Goal: Download file/media

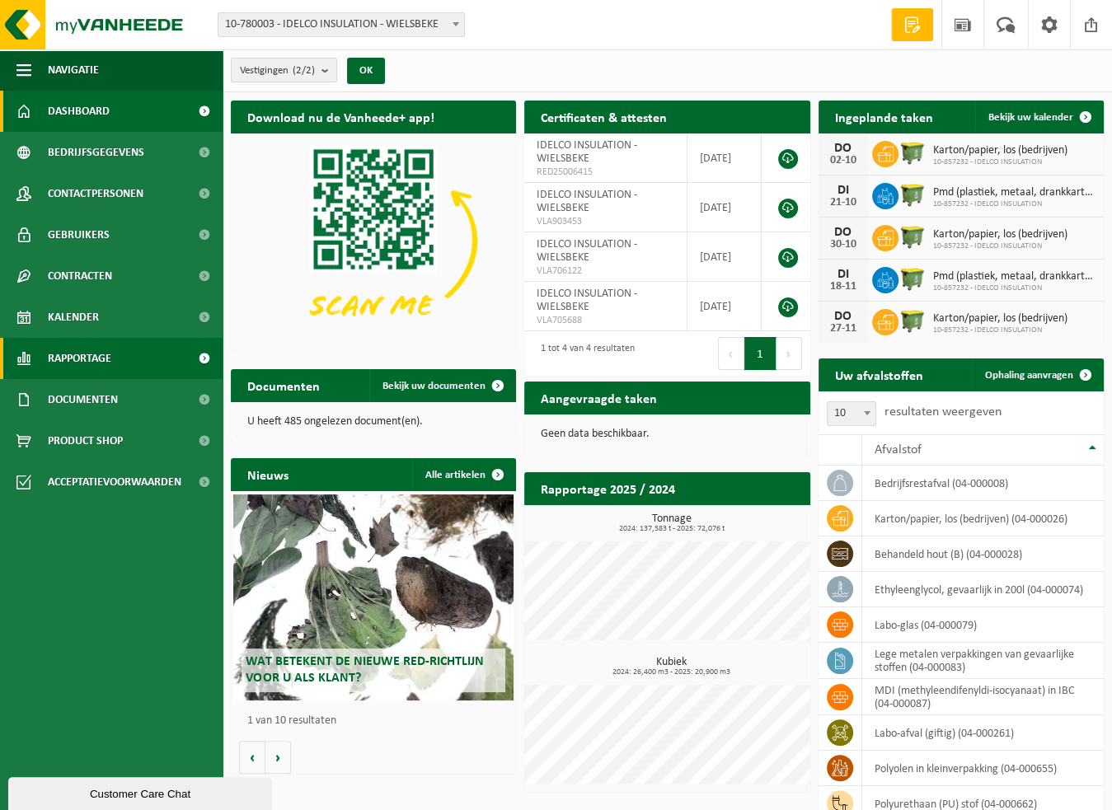
click at [96, 355] on span "Rapportage" at bounding box center [79, 358] width 63 height 41
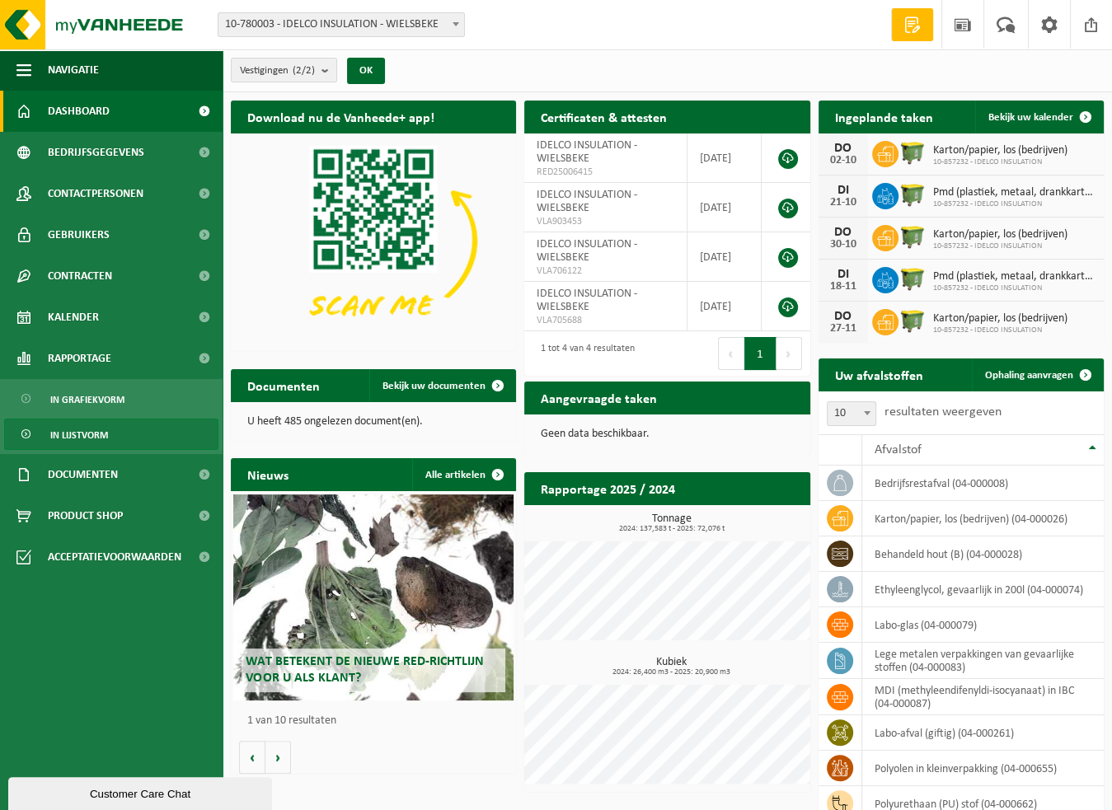
click at [100, 430] on span "In lijstvorm" at bounding box center [79, 434] width 58 height 31
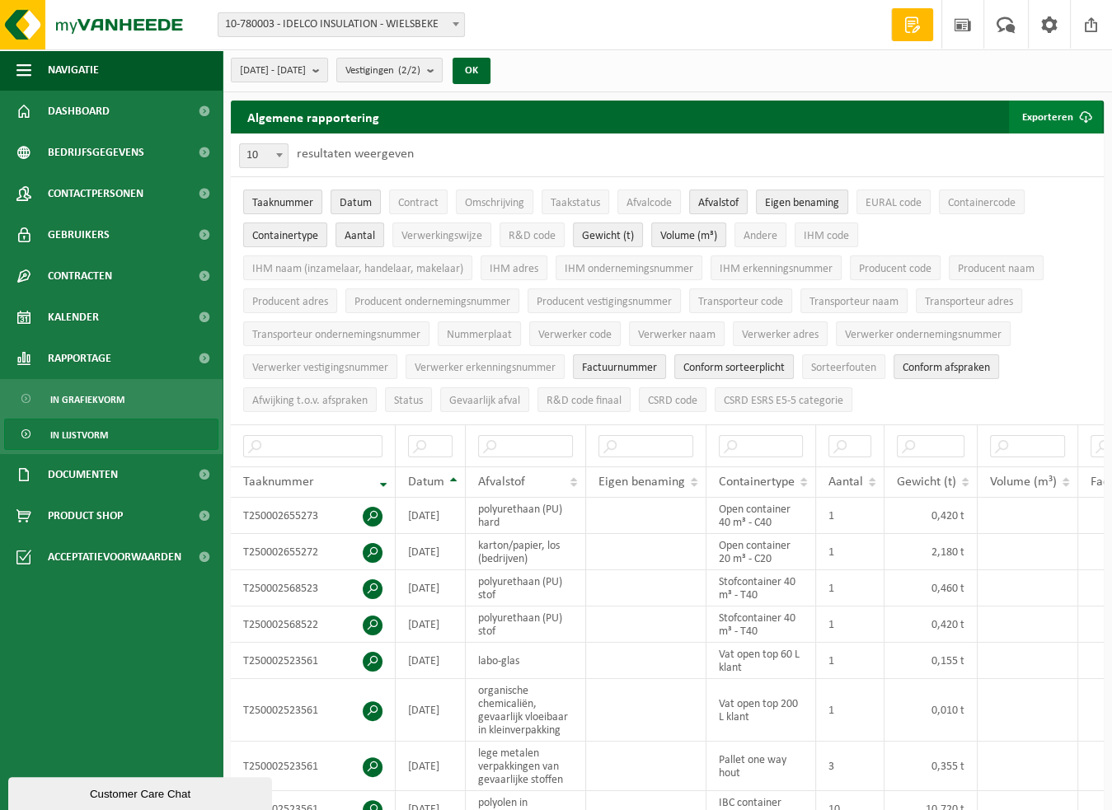
click at [1072, 111] on span "submit" at bounding box center [1085, 117] width 33 height 33
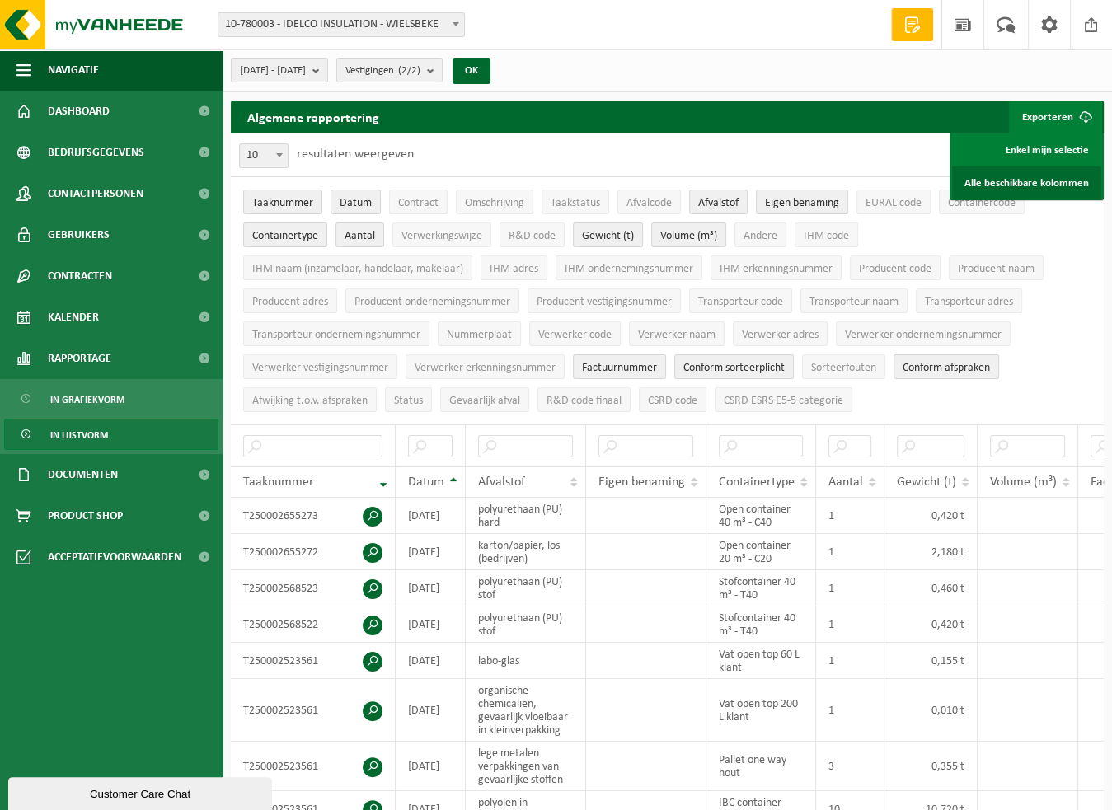
click at [1027, 182] on link "Alle beschikbare kolommen" at bounding box center [1026, 182] width 149 height 33
